Goal: Task Accomplishment & Management: Use online tool/utility

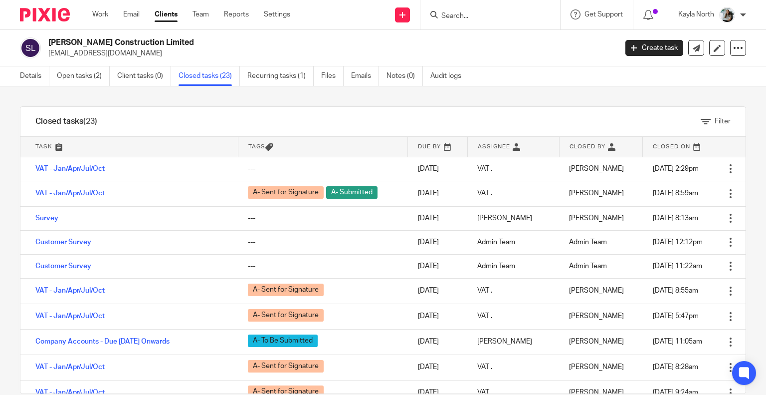
click at [464, 14] on input "Search" at bounding box center [486, 16] width 90 height 9
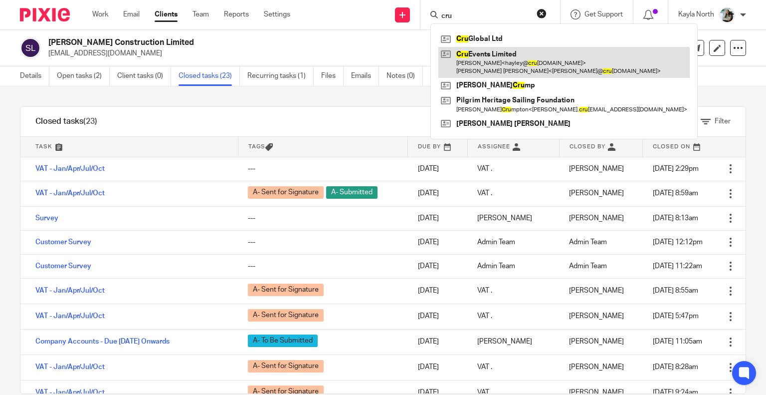
type input "cru"
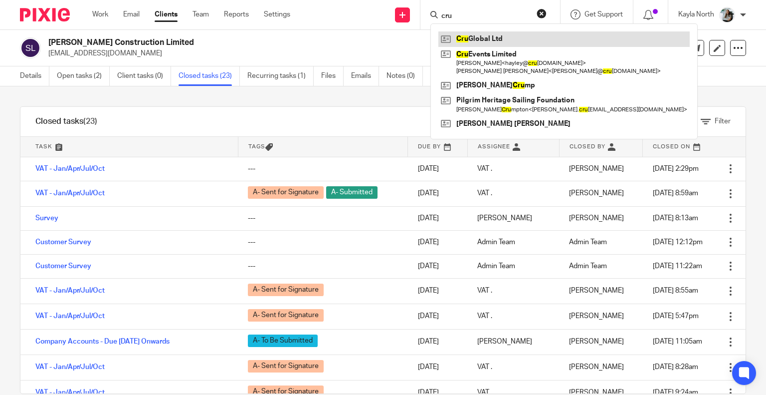
click at [491, 40] on link at bounding box center [564, 38] width 251 height 15
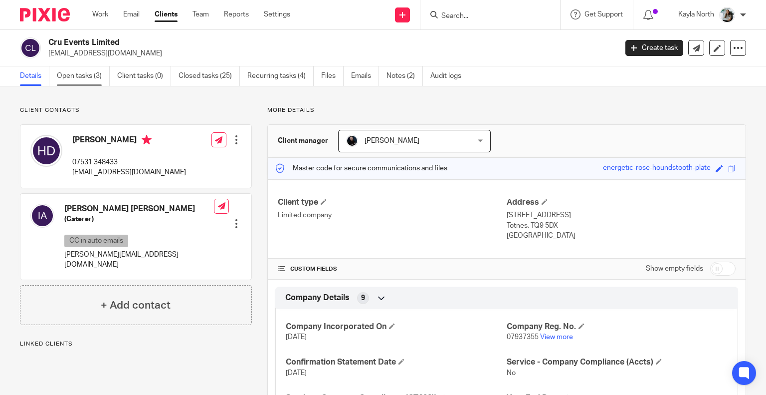
drag, startPoint x: 0, startPoint y: 0, endPoint x: 88, endPoint y: 75, distance: 116.1
click at [83, 81] on link "Open tasks (3)" at bounding box center [83, 75] width 53 height 19
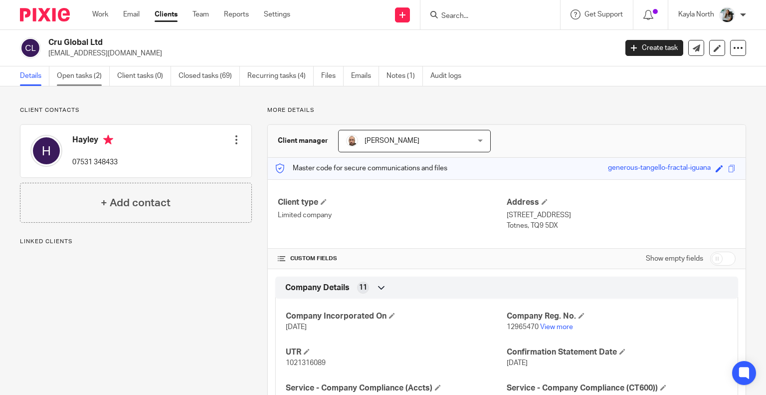
click at [80, 83] on link "Open tasks (2)" at bounding box center [83, 75] width 53 height 19
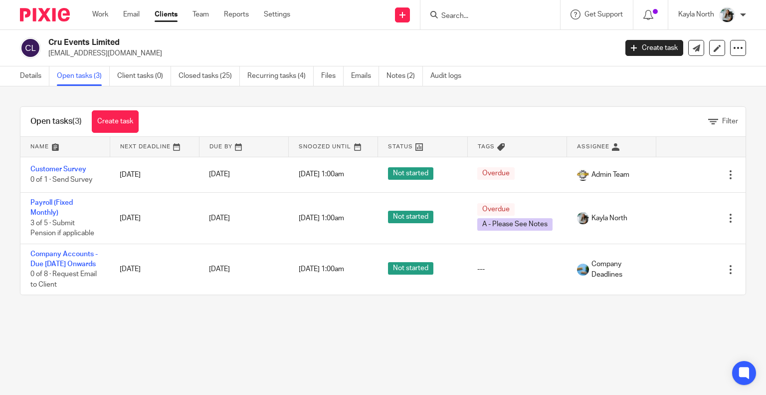
click at [60, 21] on img at bounding box center [45, 14] width 50 height 13
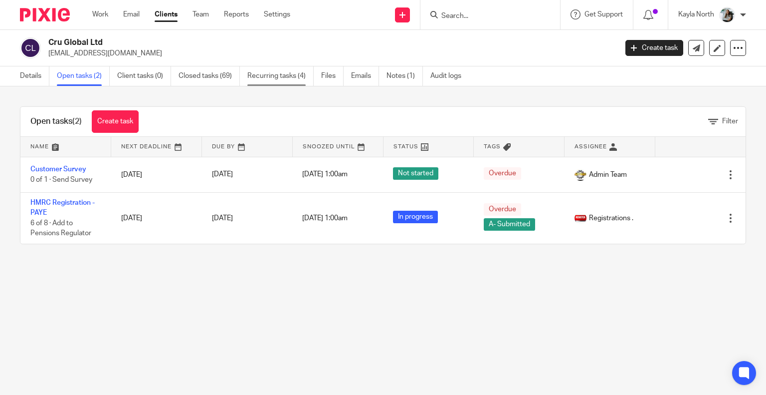
click at [287, 74] on link "Recurring tasks (4)" at bounding box center [280, 75] width 66 height 19
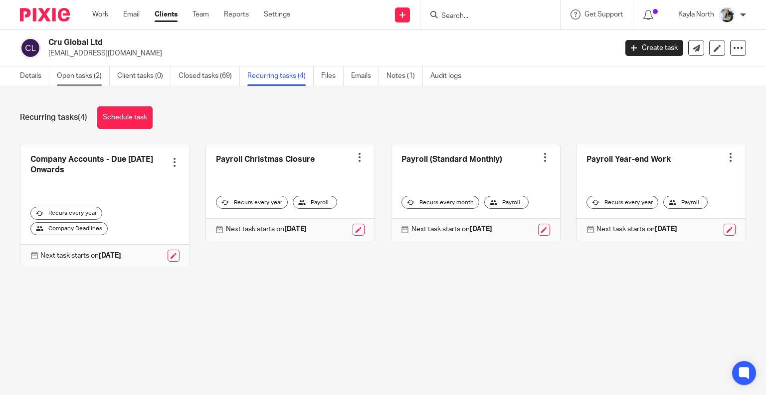
click at [91, 79] on link "Open tasks (2)" at bounding box center [83, 75] width 53 height 19
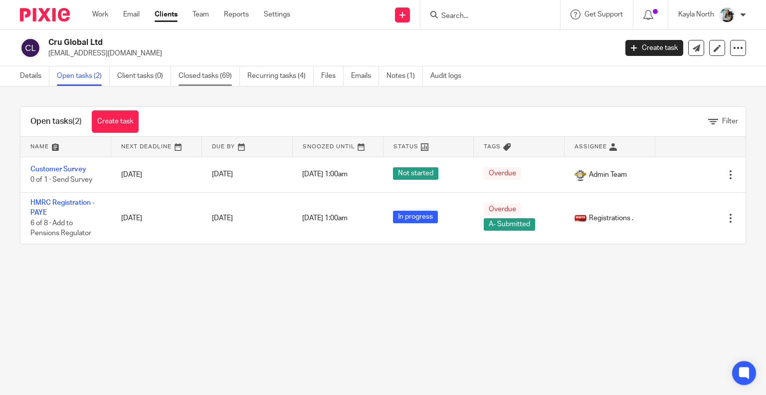
click at [199, 79] on link "Closed tasks (69)" at bounding box center [209, 75] width 61 height 19
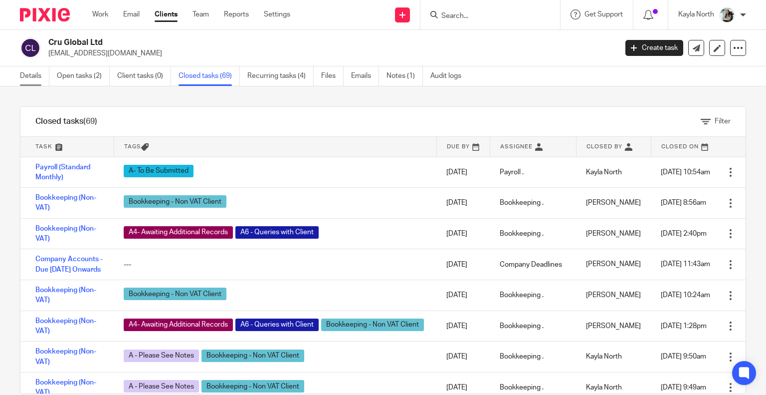
click at [27, 80] on link "Details" at bounding box center [34, 75] width 29 height 19
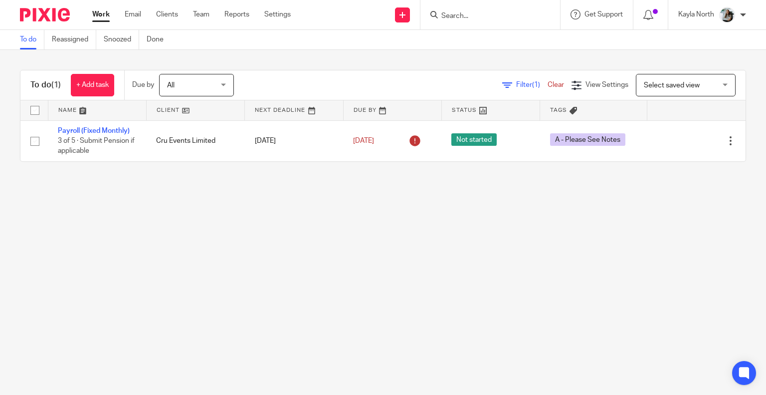
click at [446, 14] on input "Search" at bounding box center [486, 16] width 90 height 9
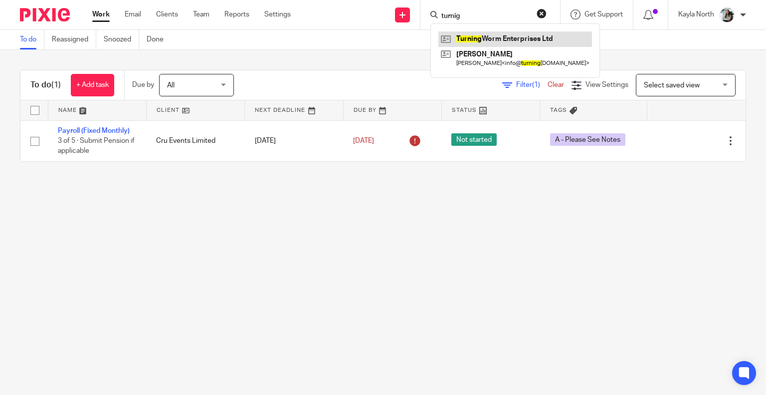
type input "turnig"
click at [460, 35] on link at bounding box center [516, 38] width 154 height 15
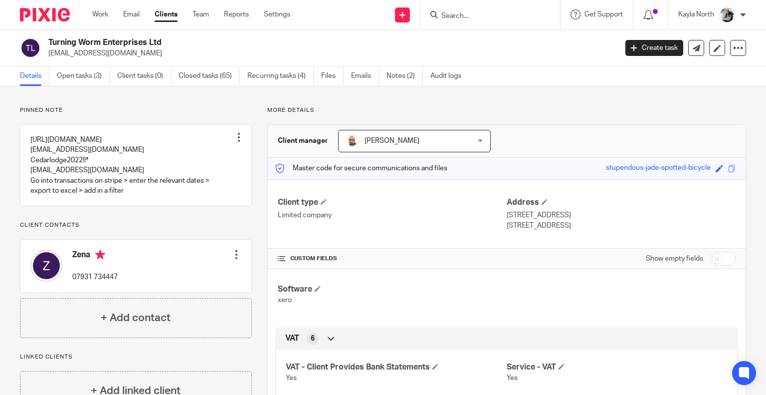
click at [50, 14] on img at bounding box center [45, 14] width 50 height 13
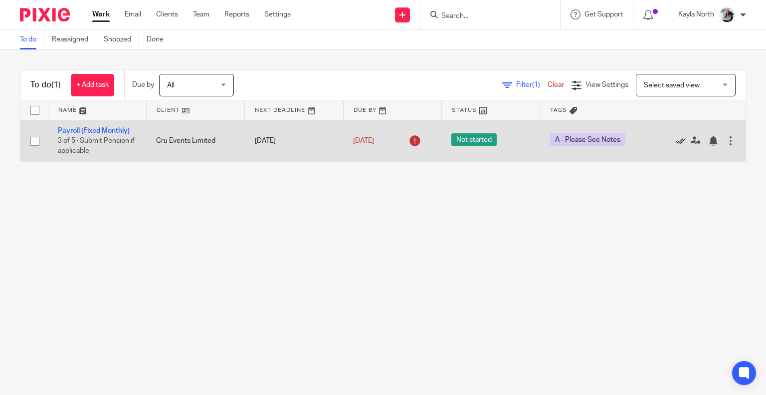
click at [676, 140] on icon at bounding box center [681, 141] width 10 height 10
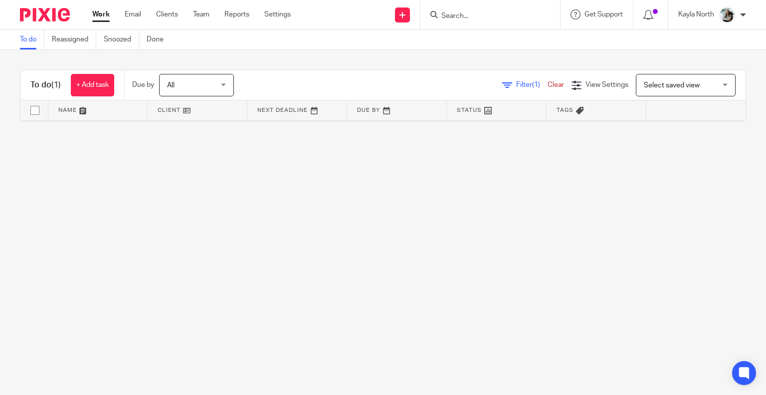
click at [451, 12] on input "Search" at bounding box center [486, 16] width 90 height 9
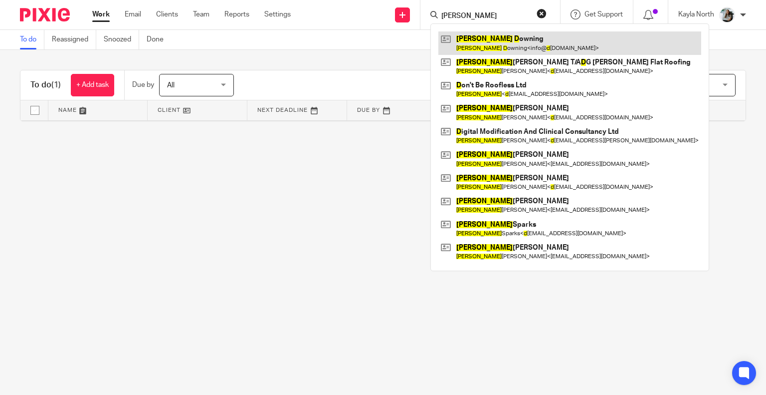
type input "david d"
click at [497, 46] on link at bounding box center [570, 42] width 263 height 23
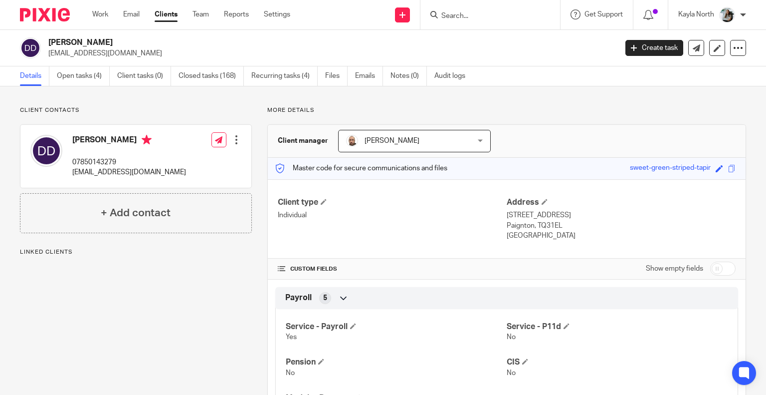
click at [84, 80] on link "Open tasks (4)" at bounding box center [83, 75] width 53 height 19
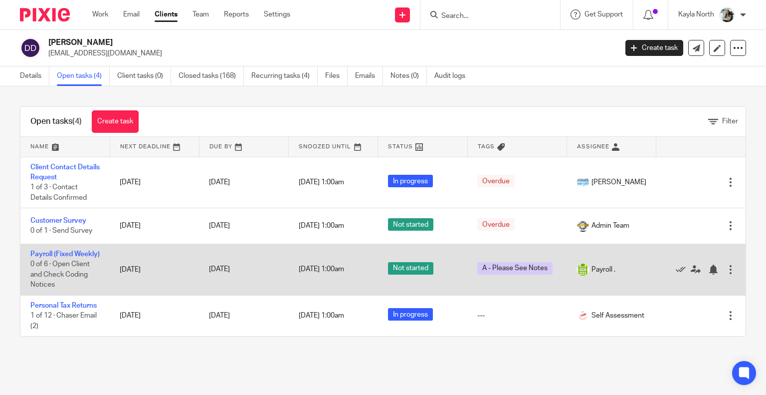
click at [47, 257] on td "Payroll (Fixed Weekly) 0 of 6 · Open Client and Check Coding Notices" at bounding box center [64, 268] width 89 height 51
click at [49, 257] on link "Payroll (Fixed Weekly)" at bounding box center [64, 253] width 69 height 7
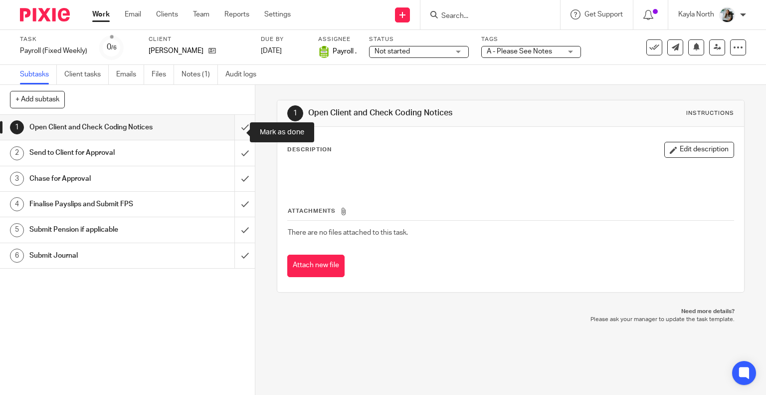
click at [236, 133] on input "submit" at bounding box center [127, 127] width 255 height 25
click at [237, 153] on input "submit" at bounding box center [127, 152] width 255 height 25
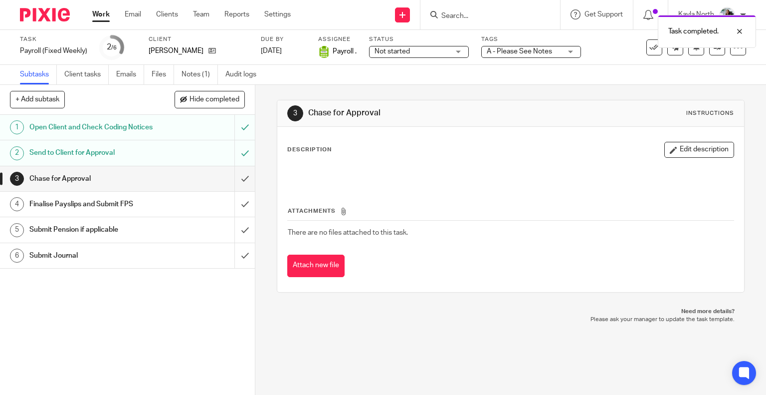
click at [509, 55] on span "A - Please See Notes" at bounding box center [524, 51] width 75 height 10
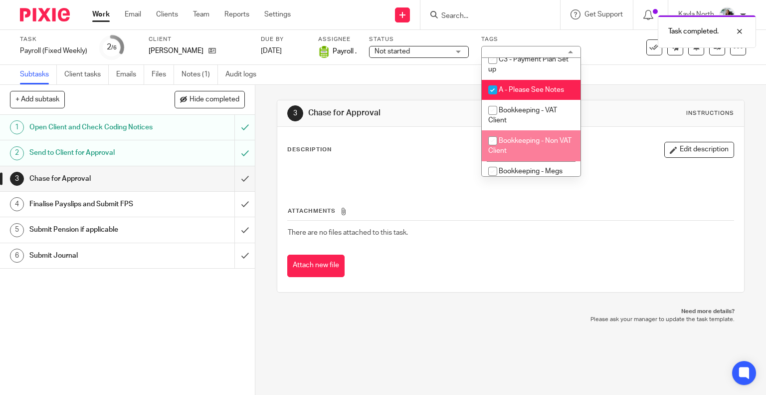
click at [510, 90] on span "A - Please See Notes" at bounding box center [531, 89] width 65 height 7
checkbox input "false"
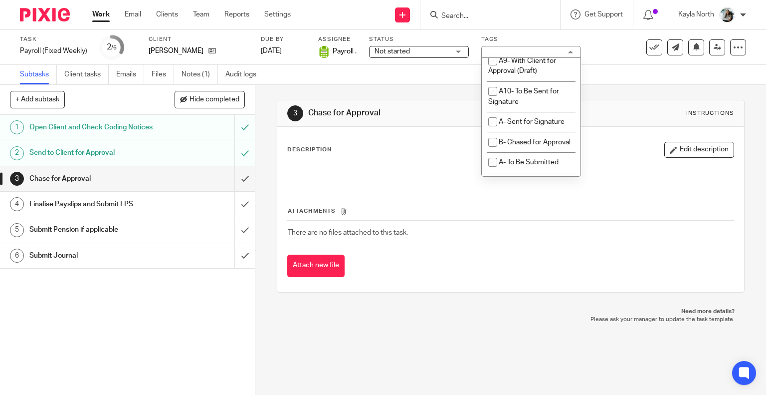
scroll to position [599, 0]
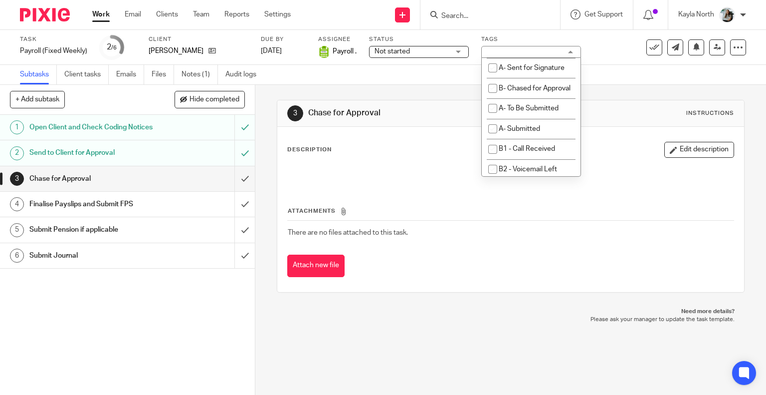
click at [519, 21] on span "A9- With Client for Approval (Draft)" at bounding box center [522, 11] width 68 height 17
checkbox input "true"
click at [441, 112] on h1 "Chase for Approval" at bounding box center [419, 113] width 223 height 10
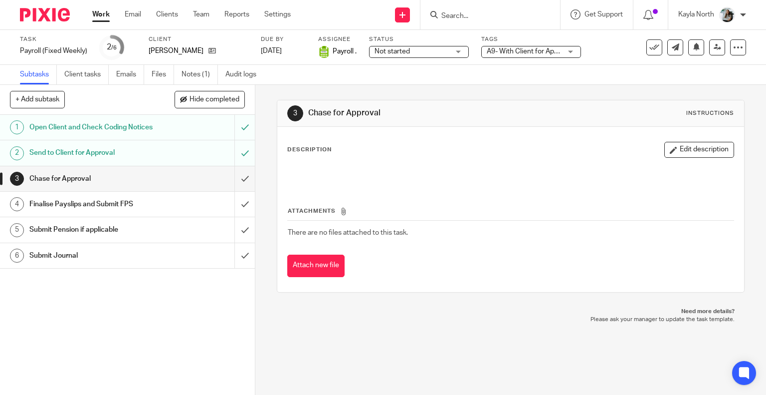
click at [55, 17] on img at bounding box center [45, 14] width 50 height 13
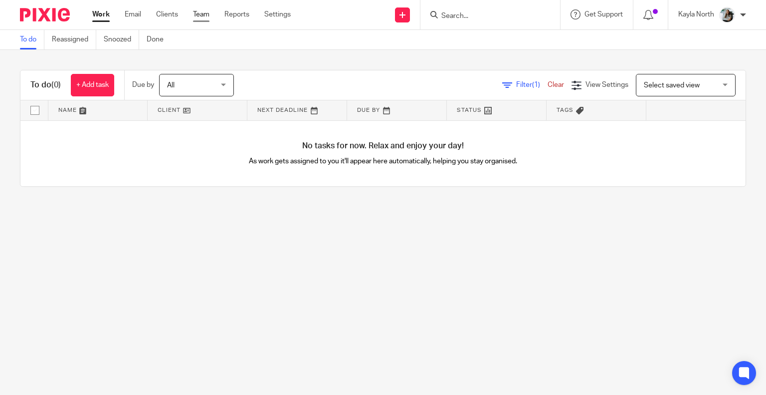
click at [198, 9] on link "Team" at bounding box center [201, 14] width 16 height 10
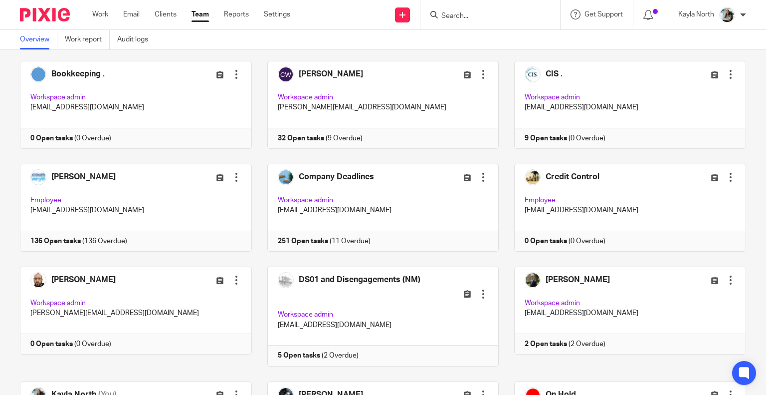
scroll to position [150, 0]
click at [551, 151] on div "Admin Team Edit user Transfer Deactivate user Workspace admin hello@accounting4…" at bounding box center [375, 375] width 742 height 834
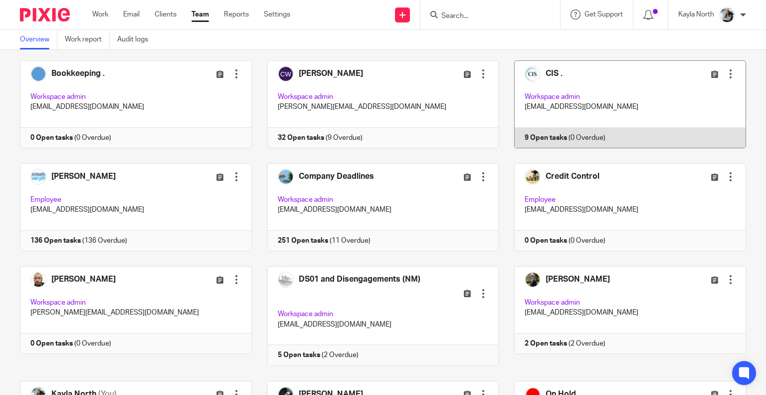
click at [546, 130] on link at bounding box center [622, 104] width 247 height 88
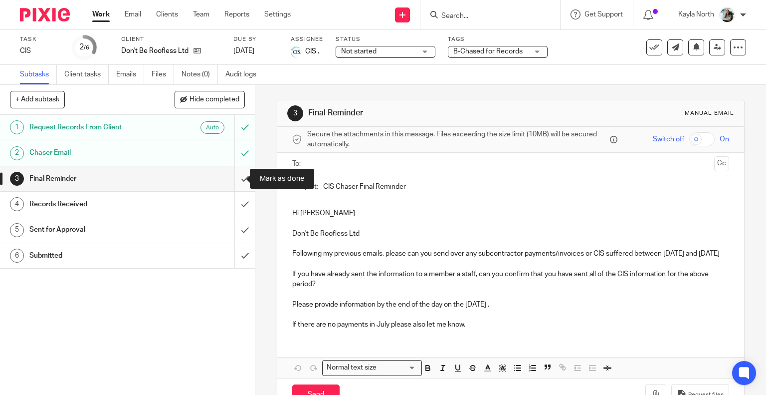
click at [230, 181] on input "submit" at bounding box center [127, 178] width 255 height 25
click at [235, 199] on input "submit" at bounding box center [127, 204] width 255 height 25
click at [235, 223] on input "submit" at bounding box center [127, 229] width 255 height 25
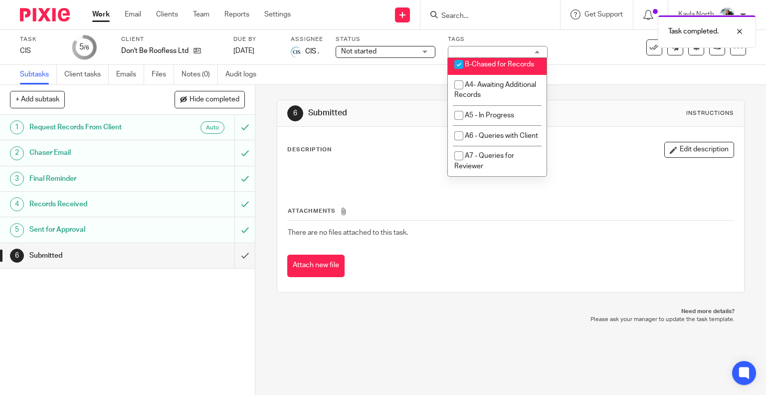
click at [488, 68] on span "B-Chased for Records" at bounding box center [499, 64] width 69 height 7
checkbox input "false"
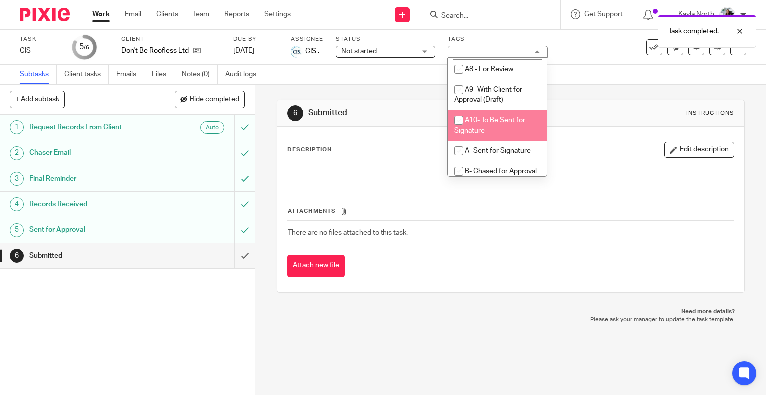
scroll to position [599, 0]
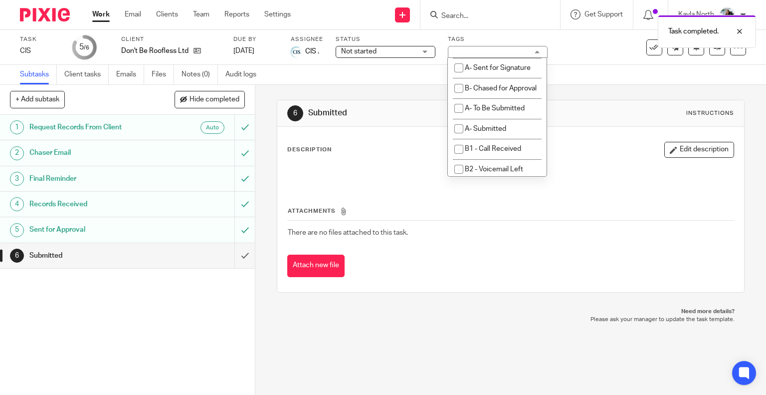
click at [494, 27] on li "A9- With Client for Approval (Draft)" at bounding box center [497, 12] width 99 height 30
checkbox input "true"
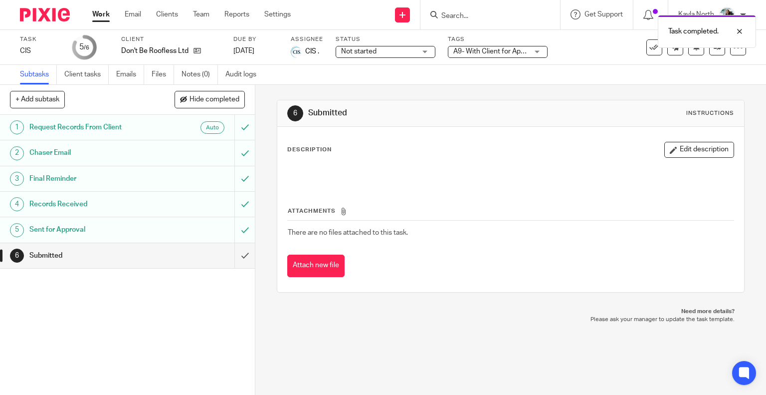
click at [426, 104] on div "6 Submitted Instructions" at bounding box center [510, 113] width 467 height 26
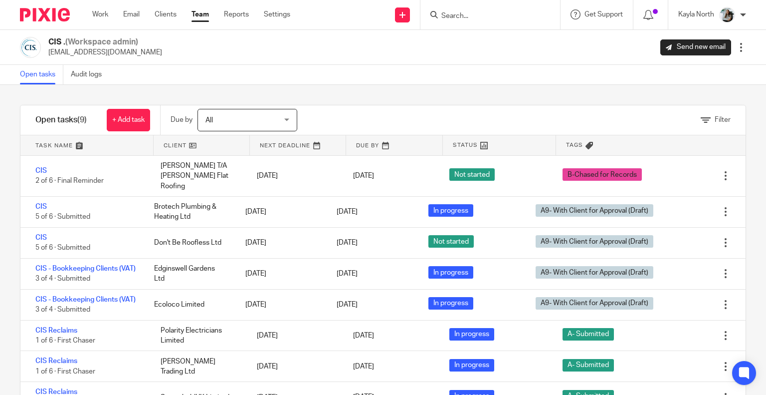
click at [62, 11] on img at bounding box center [45, 14] width 50 height 13
